Goal: Task Accomplishment & Management: Use online tool/utility

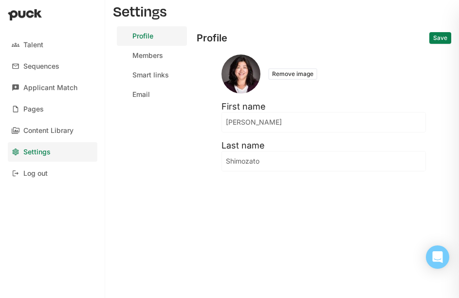
click at [35, 13] on img at bounding box center [25, 15] width 34 height 12
click at [47, 64] on div "Sequences" at bounding box center [41, 66] width 36 height 8
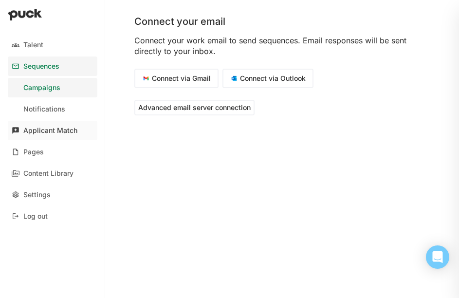
click at [60, 125] on link "Applicant Match" at bounding box center [53, 130] width 90 height 19
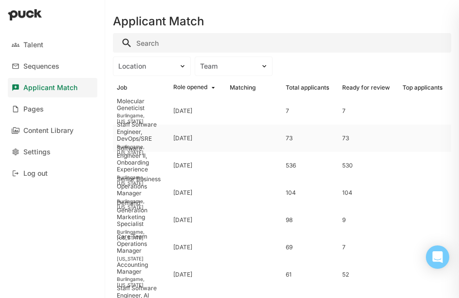
click at [134, 133] on div "Staff Software Engineer, DevOps/SRE" at bounding box center [141, 131] width 49 height 21
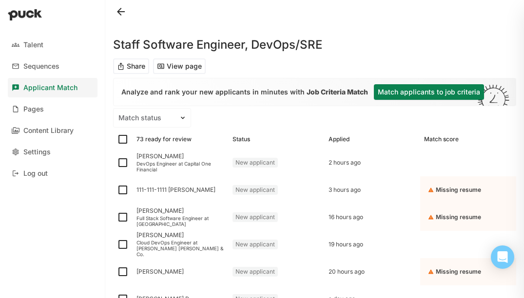
click at [397, 92] on button "Match applicants to job criteria" at bounding box center [429, 92] width 110 height 16
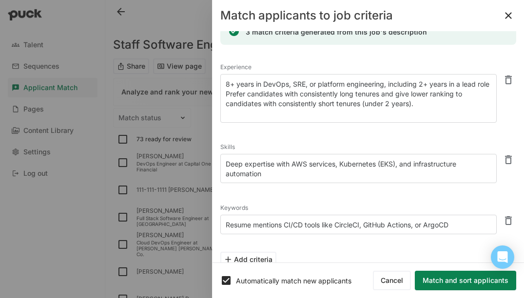
scroll to position [28, 0]
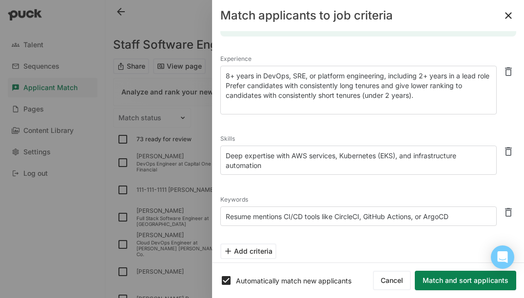
click at [316, 165] on textarea "Deep expertise with AWS services, Kubernetes (EKS), and infrastructure automati…" at bounding box center [358, 160] width 276 height 29
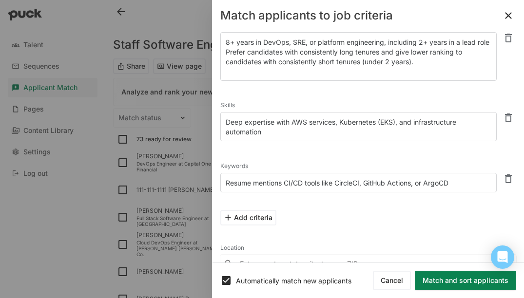
scroll to position [71, 0]
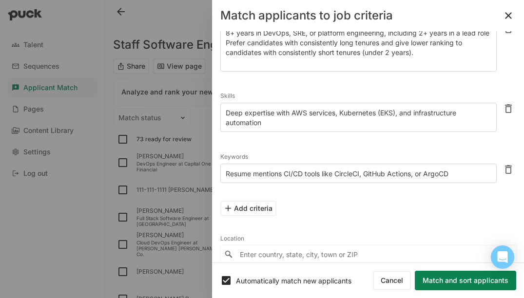
click at [310, 170] on textarea "Resume mentions CI/CD tools like CircleCI, GitHub Actions, or ArgoCD" at bounding box center [358, 173] width 276 height 19
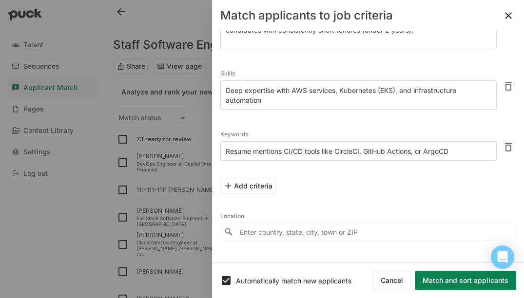
scroll to position [90, 0]
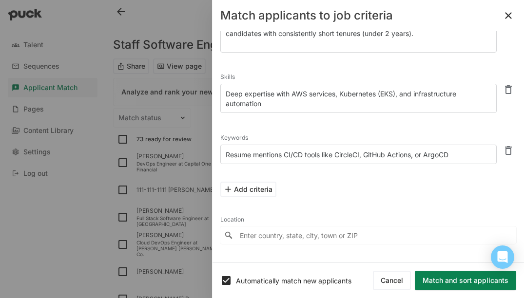
click at [445, 286] on button "Match and sort applicants" at bounding box center [465, 280] width 101 height 19
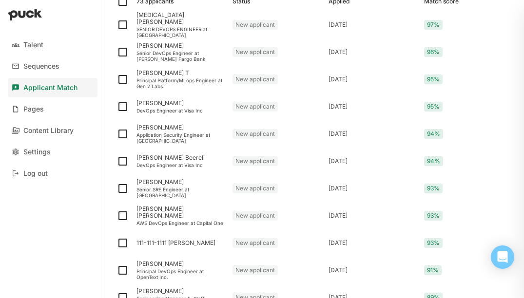
scroll to position [0, 0]
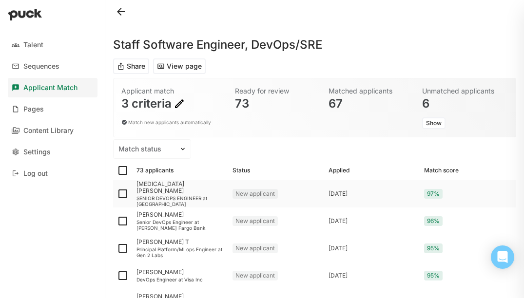
click at [171, 196] on div "SENIOR DEVOPS ENGINEER at Vista Higher Learning" at bounding box center [180, 201] width 88 height 12
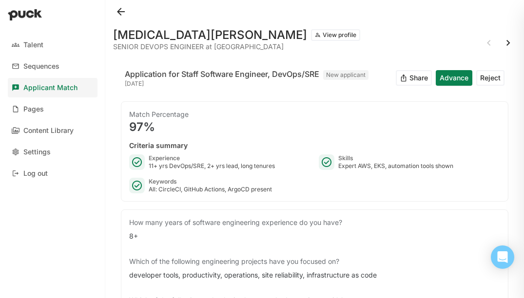
click at [120, 13] on button at bounding box center [121, 12] width 16 height 16
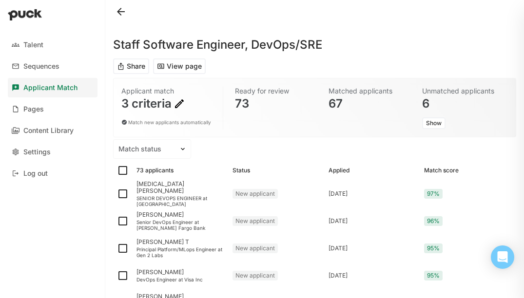
click at [182, 102] on img at bounding box center [179, 104] width 12 height 12
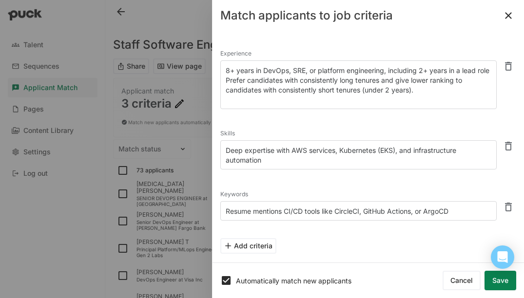
scroll to position [60, 0]
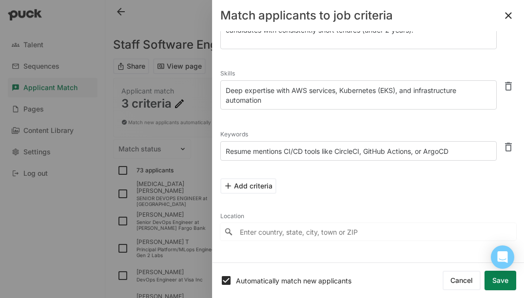
click at [330, 232] on input "Enter country, state, city, town or ZIP" at bounding box center [368, 232] width 296 height 18
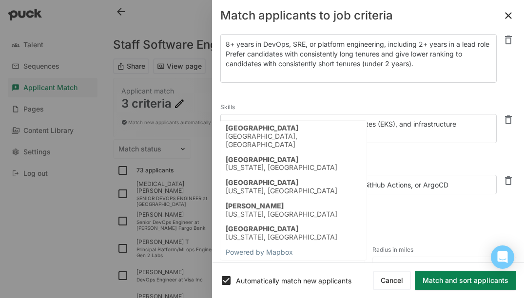
scroll to position [26, 0]
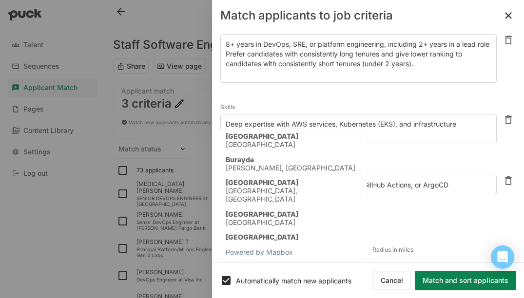
click at [421, 227] on div "Add criteria" at bounding box center [368, 219] width 296 height 31
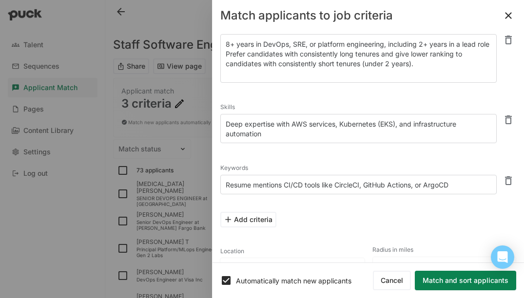
scroll to position [63, 0]
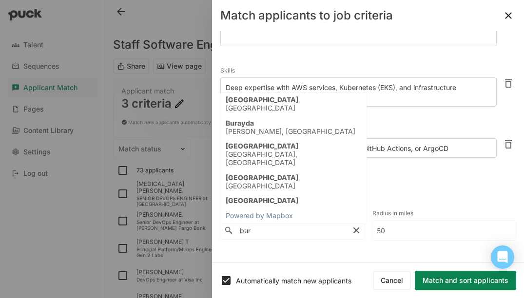
click at [269, 233] on input "bur" at bounding box center [292, 231] width 144 height 18
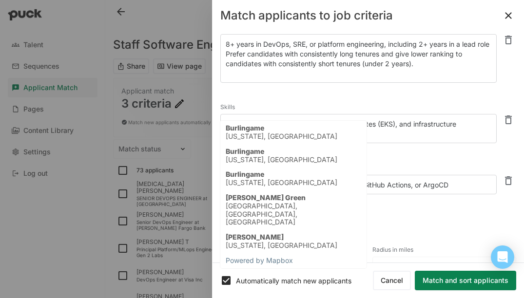
scroll to position [26, 0]
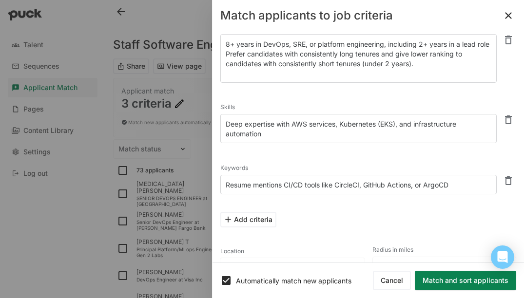
click at [264, 184] on div "California, United States" at bounding box center [282, 183] width 112 height 8
type input "Burlingame, California, United States"
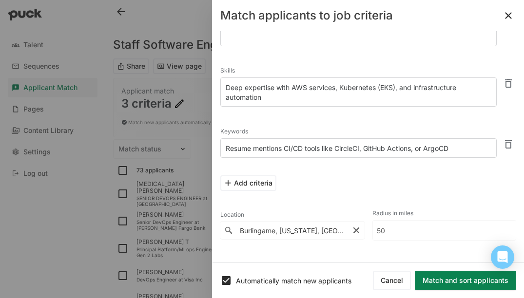
click at [409, 231] on input "50" at bounding box center [444, 230] width 143 height 19
click at [449, 280] on button "Match and sort applicants" at bounding box center [465, 280] width 101 height 19
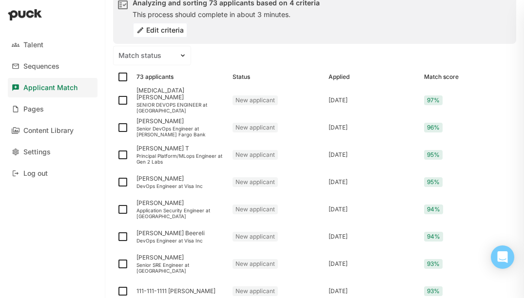
scroll to position [66, 0]
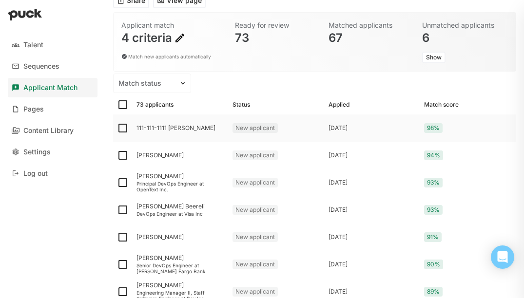
click at [141, 127] on div "111-111-1111 Kasuba" at bounding box center [180, 128] width 88 height 7
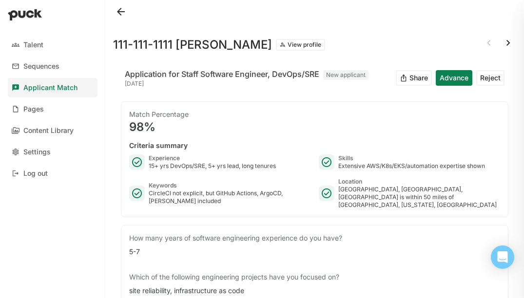
click at [276, 48] on button "View profile" at bounding box center [300, 45] width 49 height 12
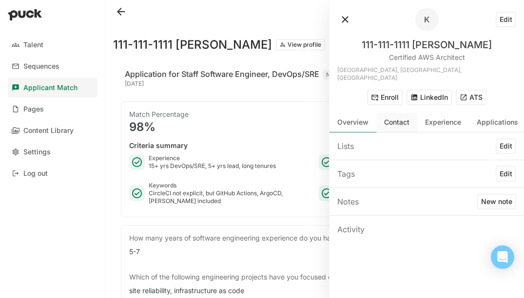
click at [399, 118] on div "Contact" at bounding box center [396, 122] width 25 height 8
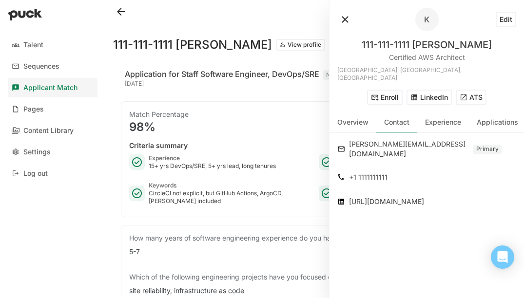
click at [342, 19] on button at bounding box center [345, 20] width 16 height 16
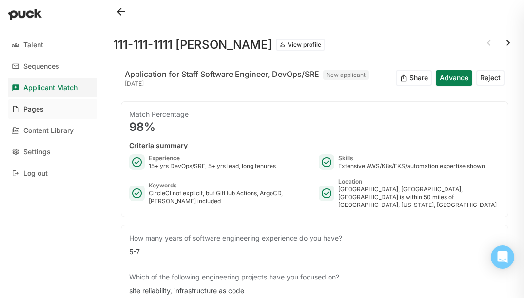
click at [29, 106] on div "Pages" at bounding box center [33, 109] width 20 height 8
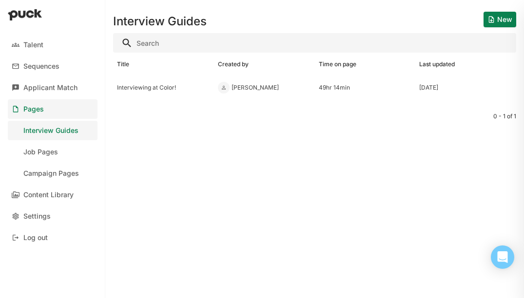
click at [37, 132] on div "Interview Guides" at bounding box center [50, 131] width 55 height 8
click at [171, 89] on div "Interviewing at Color!" at bounding box center [163, 87] width 93 height 7
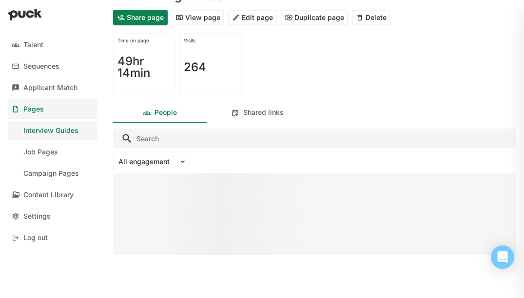
scroll to position [36, 0]
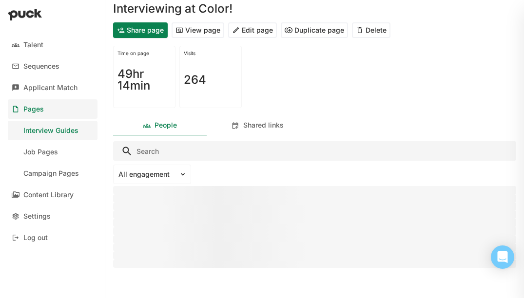
click at [205, 27] on button "View page" at bounding box center [198, 30] width 53 height 16
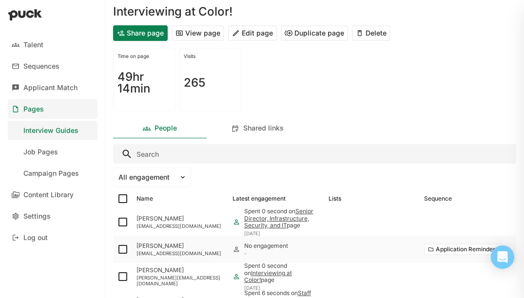
scroll to position [51, 0]
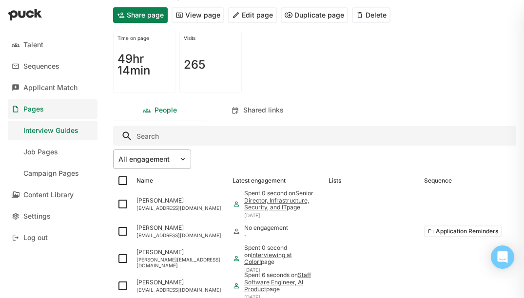
click at [184, 160] on img at bounding box center [183, 159] width 8 height 8
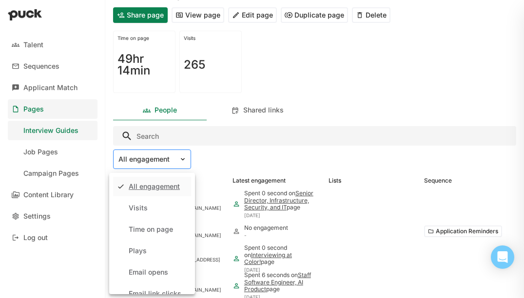
click at [184, 160] on img at bounding box center [183, 159] width 8 height 8
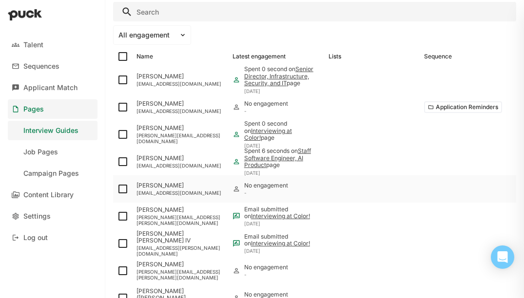
scroll to position [174, 0]
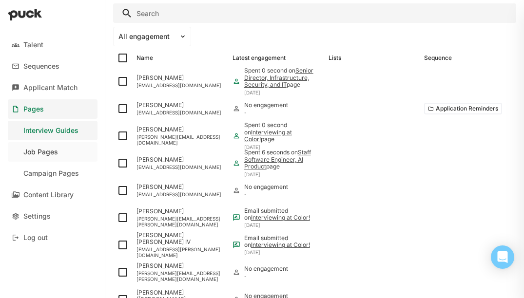
click at [32, 155] on div "Job Pages" at bounding box center [40, 152] width 35 height 8
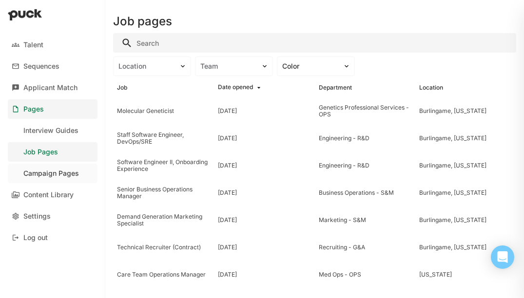
click at [31, 170] on div "Campaign Pages" at bounding box center [51, 174] width 56 height 8
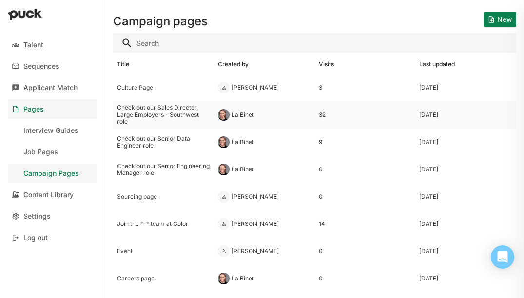
click at [143, 113] on div "Check out our Sales Director, Large Employers - Southwest role" at bounding box center [163, 114] width 93 height 21
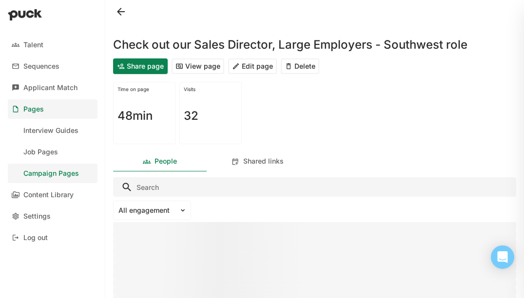
click at [208, 70] on button "View page" at bounding box center [198, 66] width 53 height 16
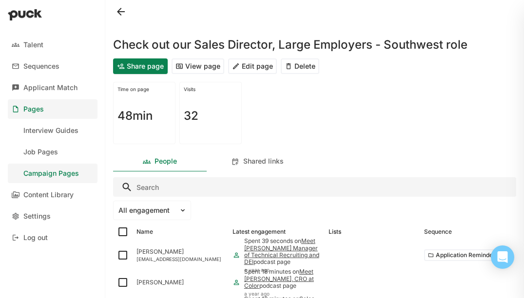
click at [56, 172] on div "Campaign Pages" at bounding box center [51, 174] width 56 height 8
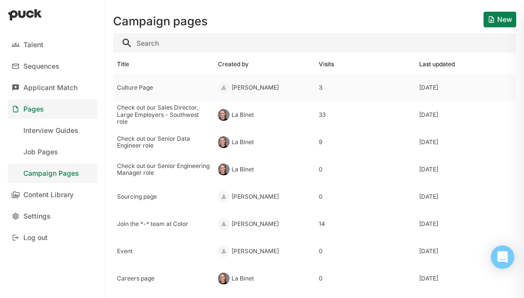
click at [125, 89] on div "Culture Page" at bounding box center [163, 87] width 93 height 7
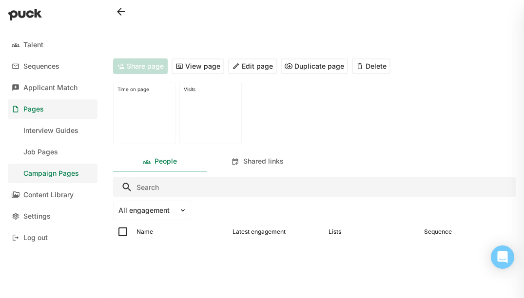
click at [210, 64] on button "View page" at bounding box center [198, 66] width 53 height 16
click at [74, 193] on div "Content Library" at bounding box center [48, 195] width 50 height 8
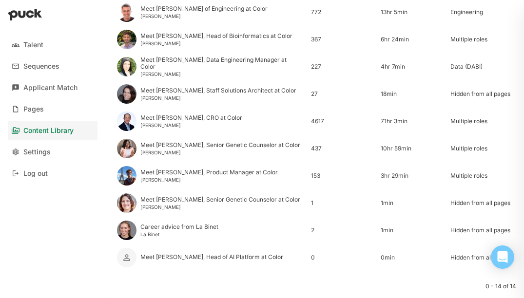
scroll to position [241, 0]
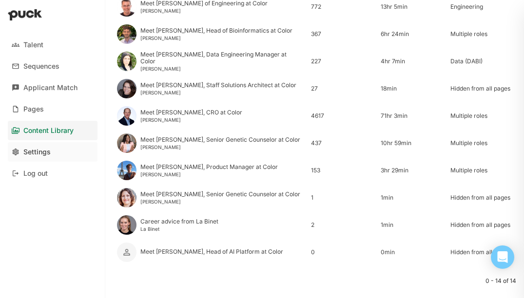
click at [52, 150] on link "Settings" at bounding box center [53, 151] width 90 height 19
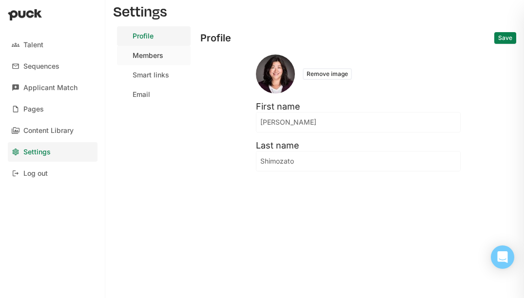
click at [149, 54] on div "Members" at bounding box center [148, 56] width 31 height 8
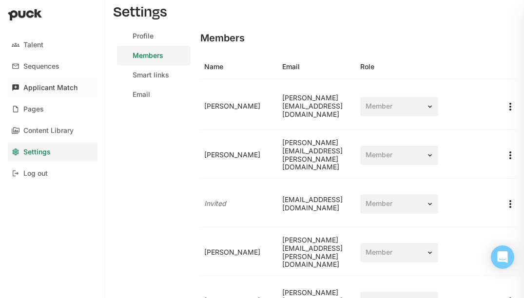
click at [25, 91] on div "Applicant Match" at bounding box center [50, 88] width 54 height 8
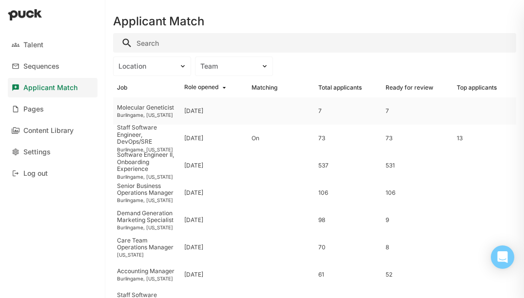
click at [145, 111] on div "Molecular Geneticist Burlingame, [US_STATE]" at bounding box center [146, 110] width 67 height 27
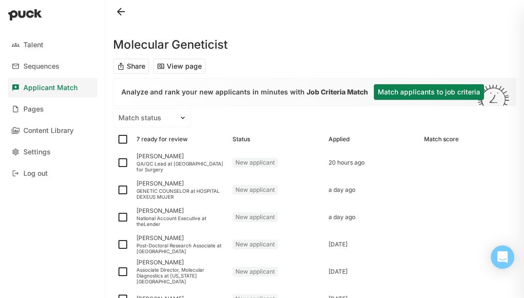
click at [135, 69] on button "Share" at bounding box center [131, 66] width 36 height 16
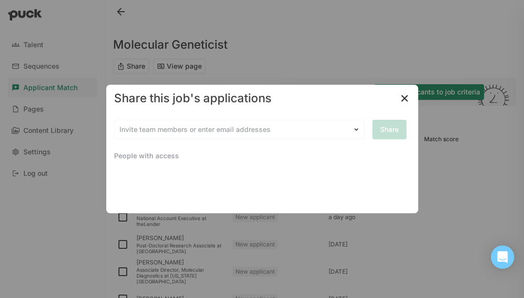
click at [403, 101] on img at bounding box center [405, 99] width 12 height 12
